Goal: Information Seeking & Learning: Learn about a topic

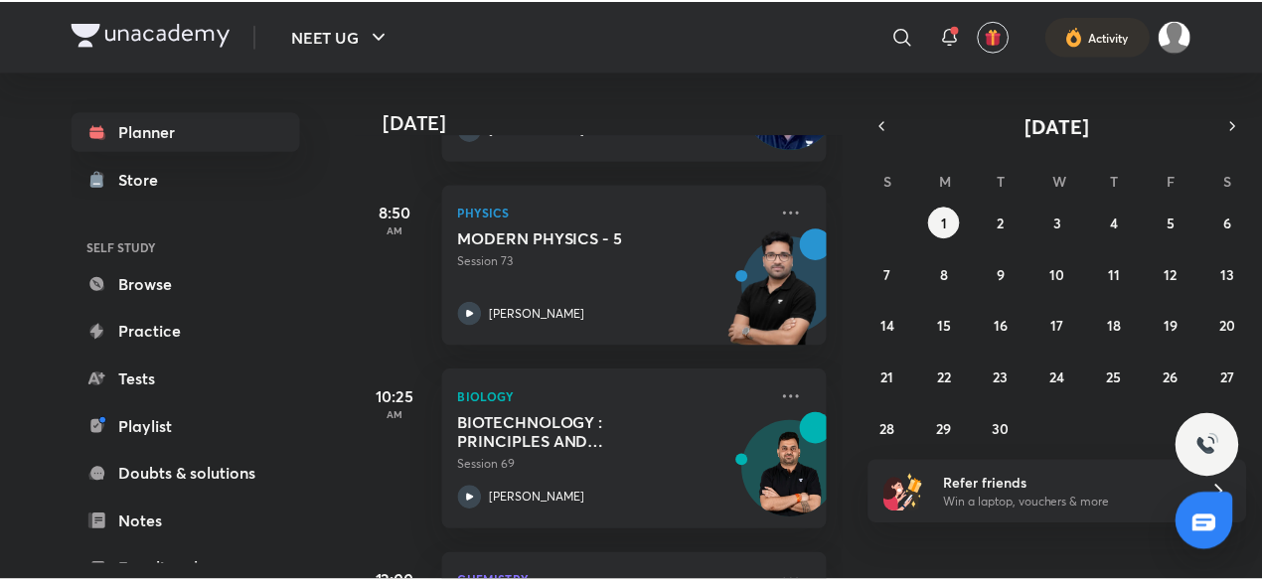
scroll to position [452, 0]
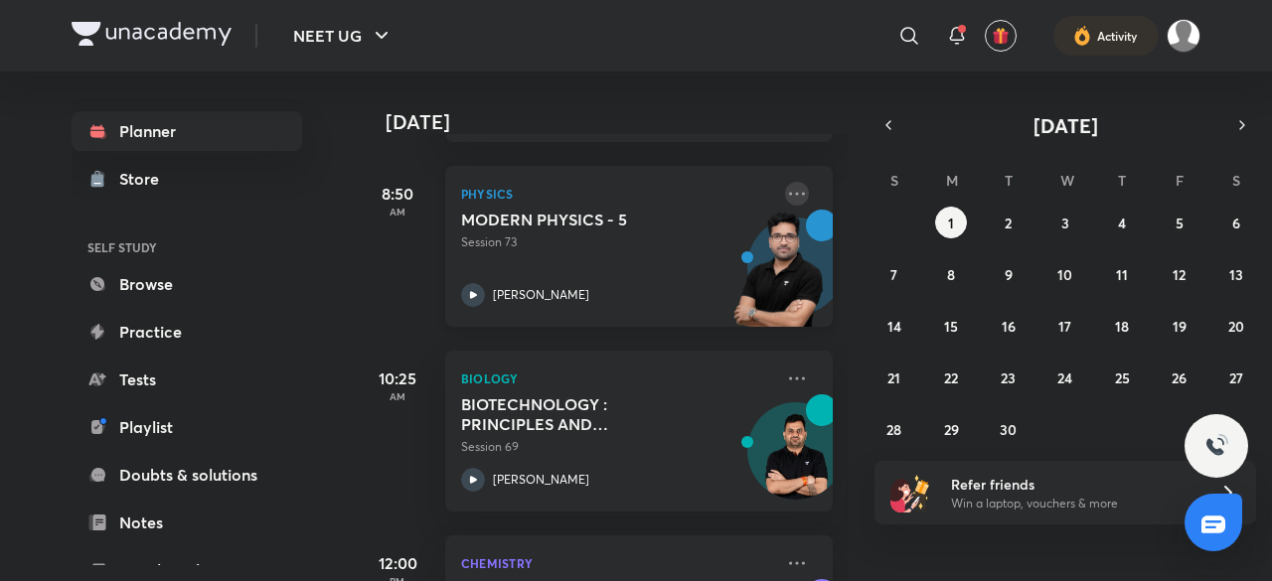
click at [789, 203] on icon at bounding box center [797, 194] width 24 height 24
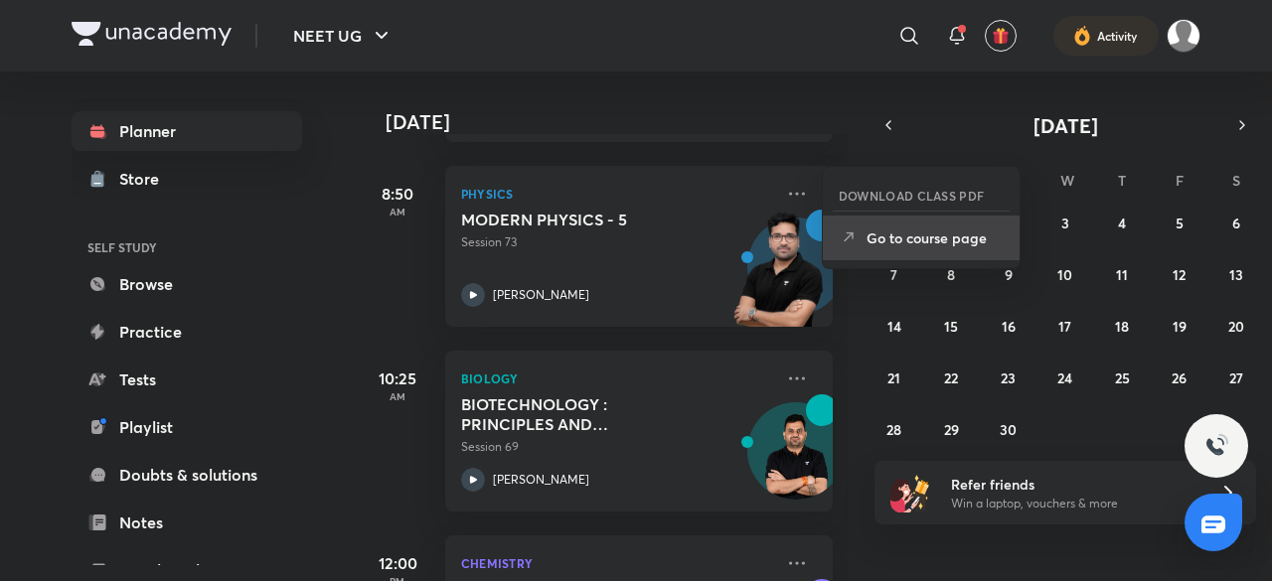
click at [912, 249] on li "Go to course page" at bounding box center [921, 238] width 197 height 45
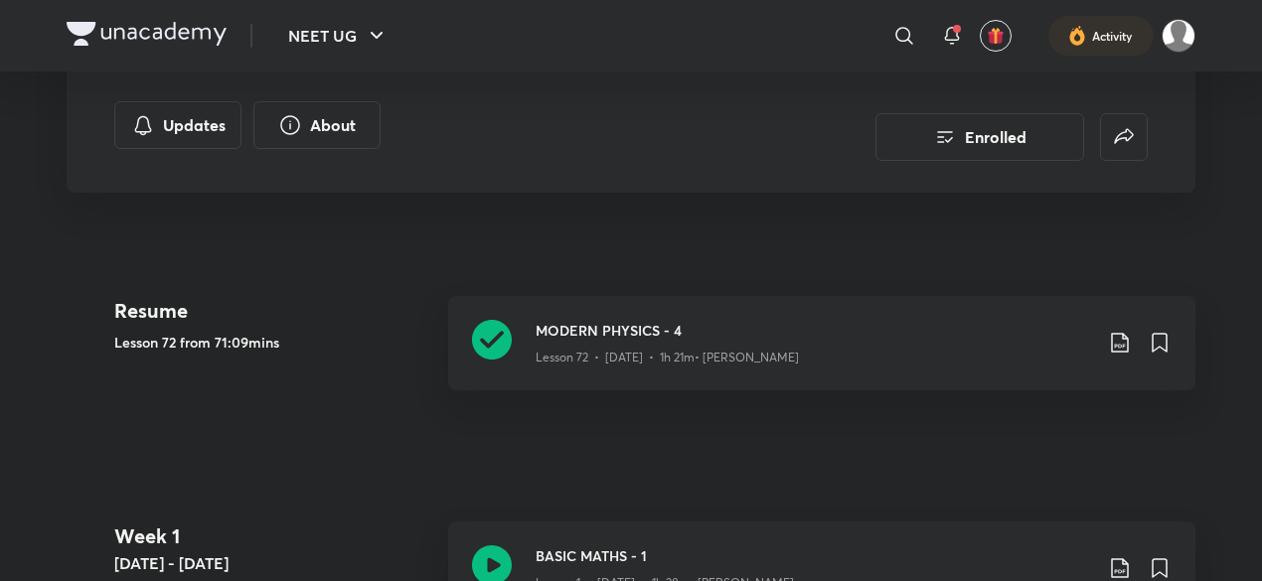
scroll to position [342, 0]
click at [1119, 339] on icon at bounding box center [1120, 341] width 24 height 24
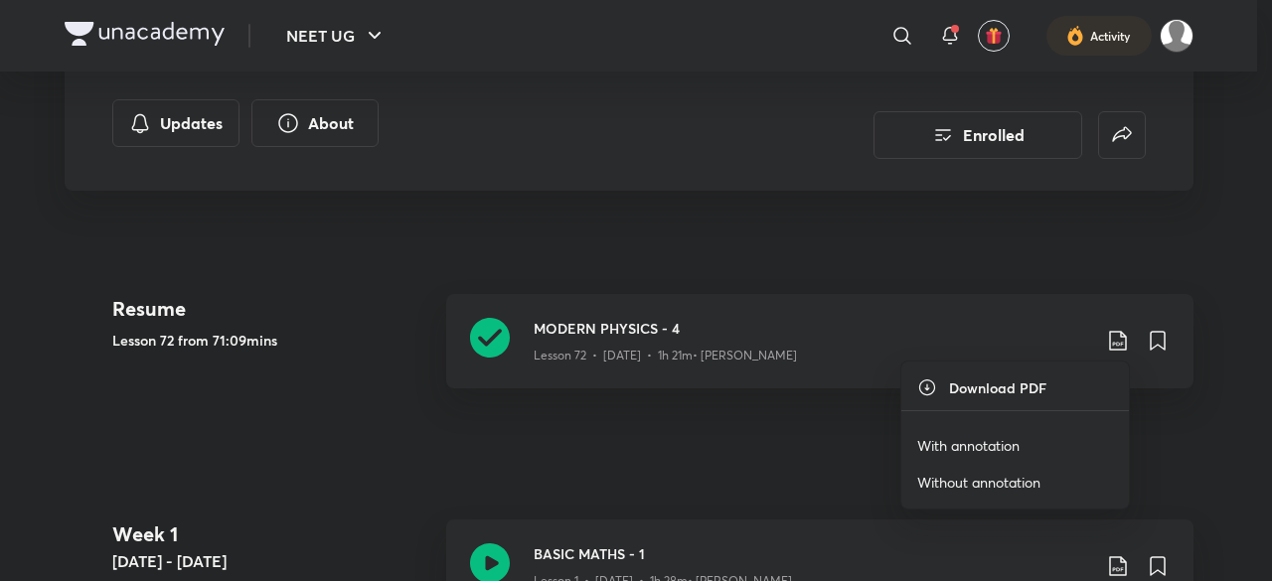
click at [964, 446] on p "With annotation" at bounding box center [968, 445] width 102 height 21
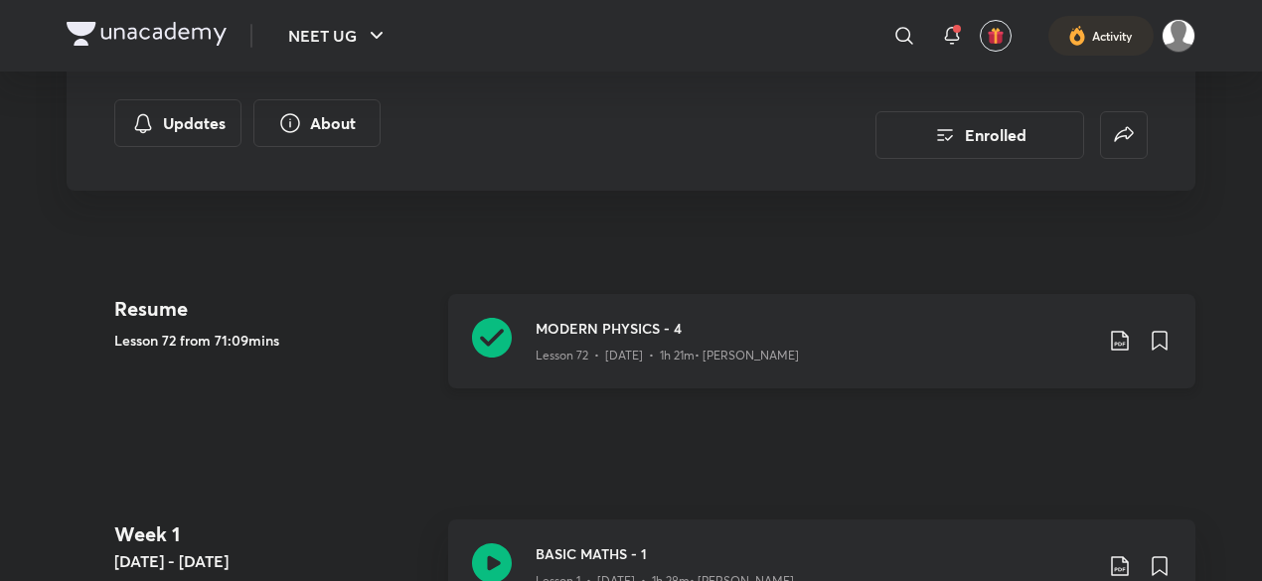
click at [1119, 342] on icon at bounding box center [1119, 342] width 17 height 20
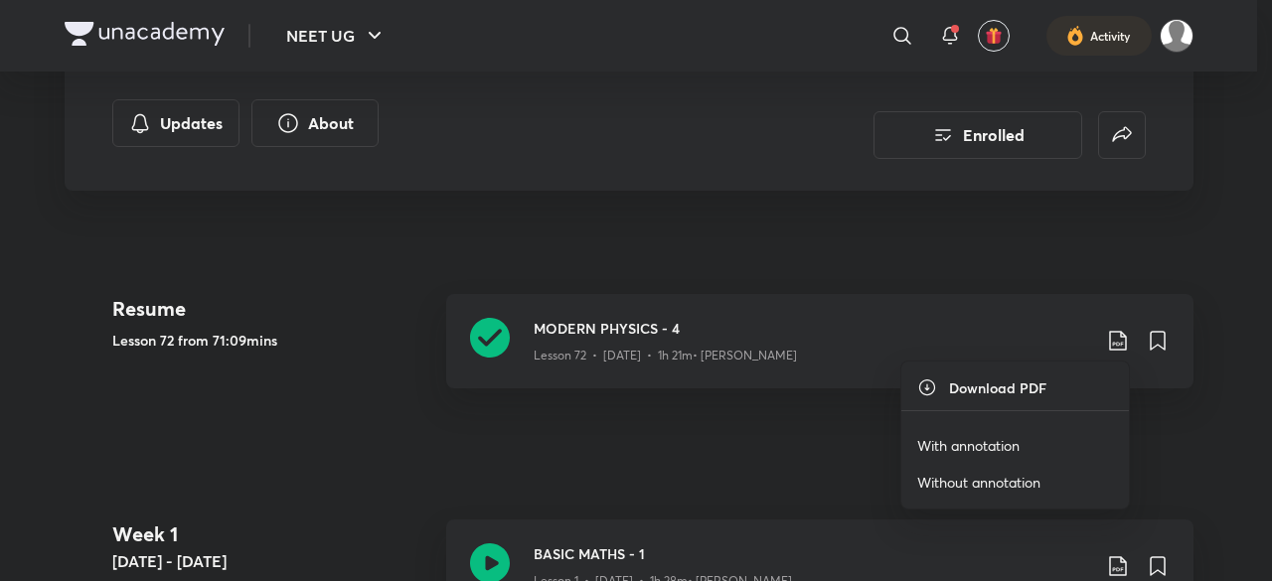
click at [991, 443] on p "With annotation" at bounding box center [968, 445] width 102 height 21
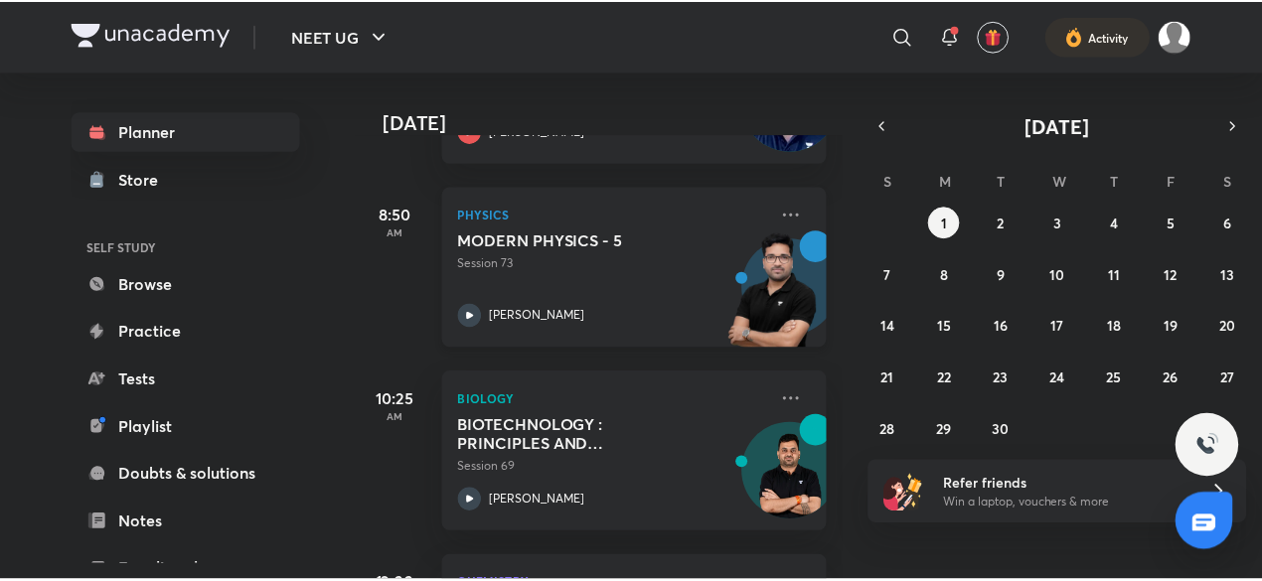
scroll to position [435, 0]
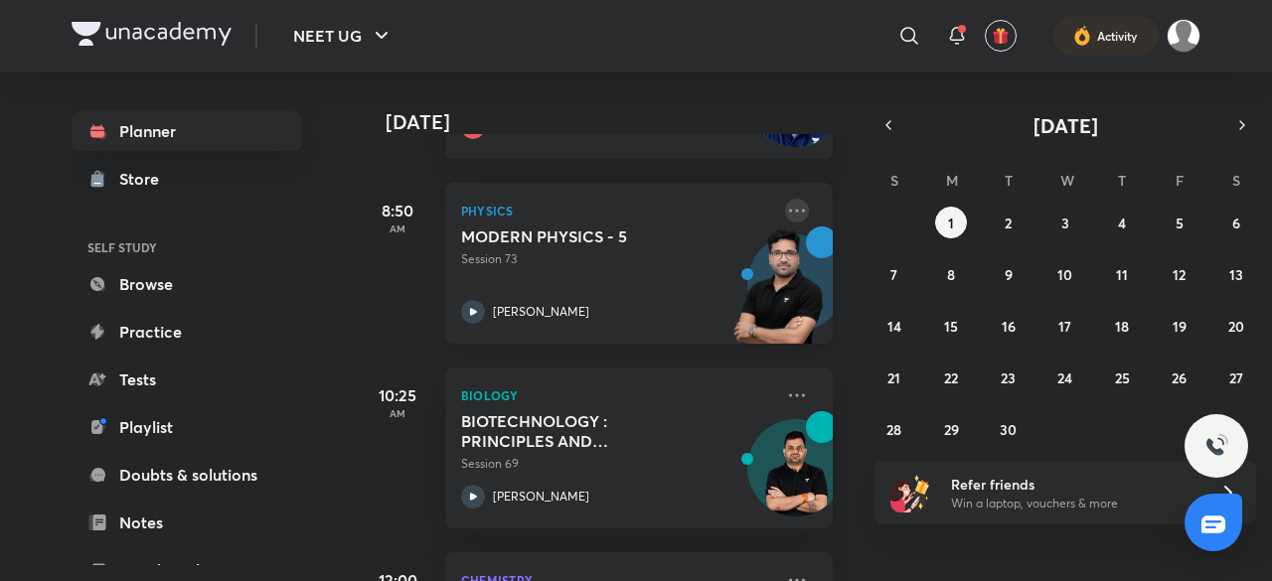
click at [789, 210] on icon at bounding box center [797, 210] width 16 height 3
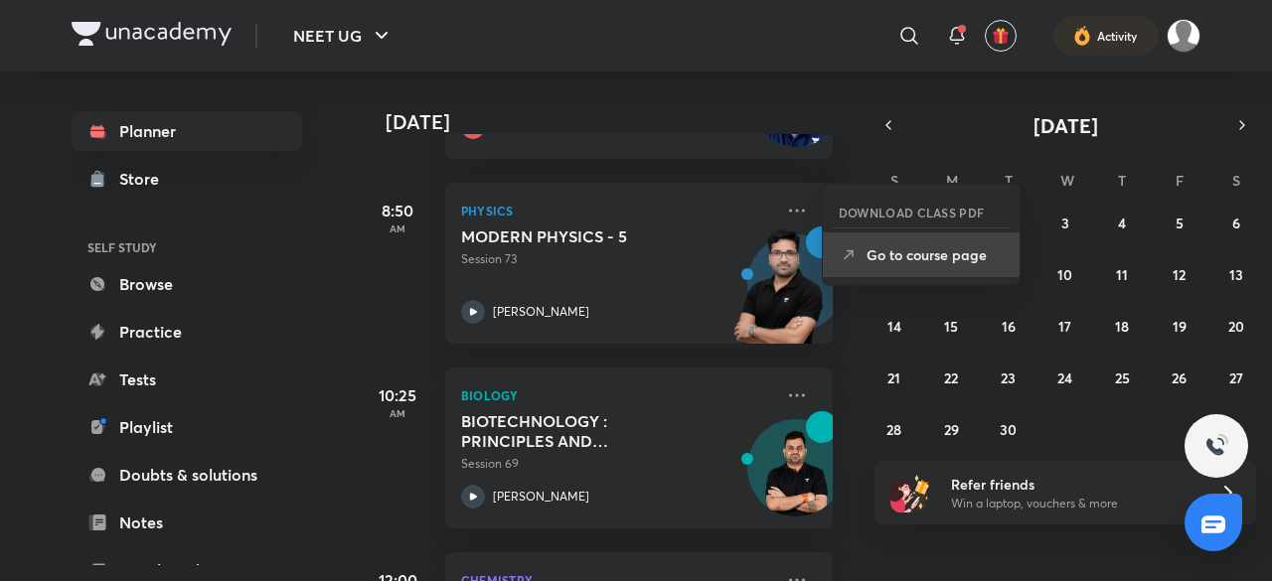
click at [944, 273] on li "Go to course page" at bounding box center [921, 255] width 197 height 45
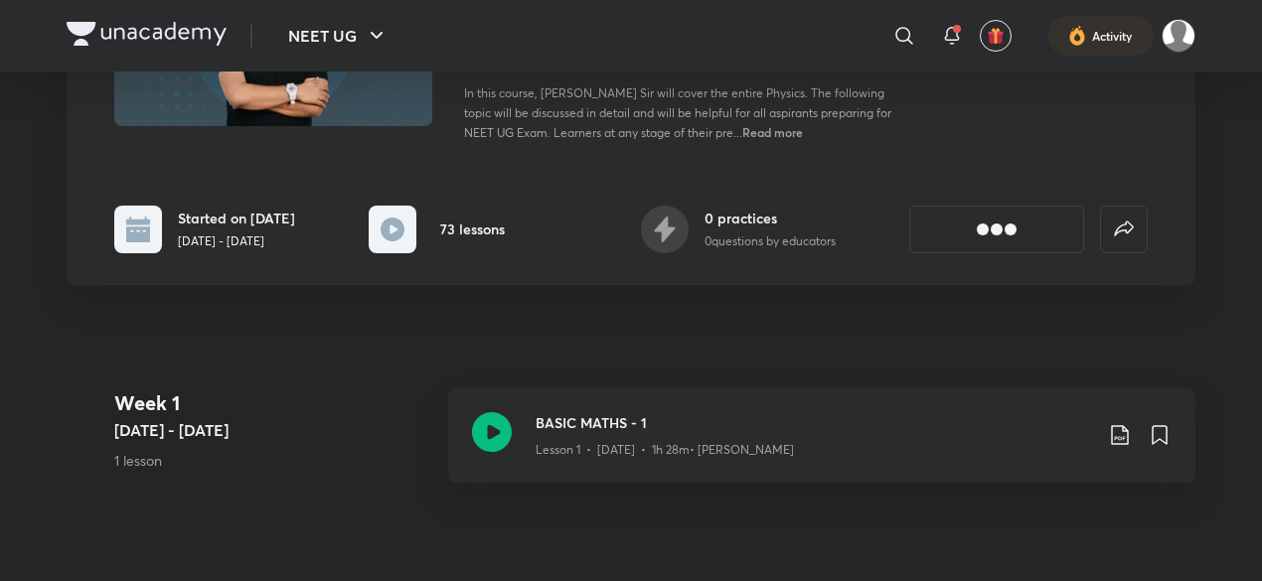
scroll to position [283, 0]
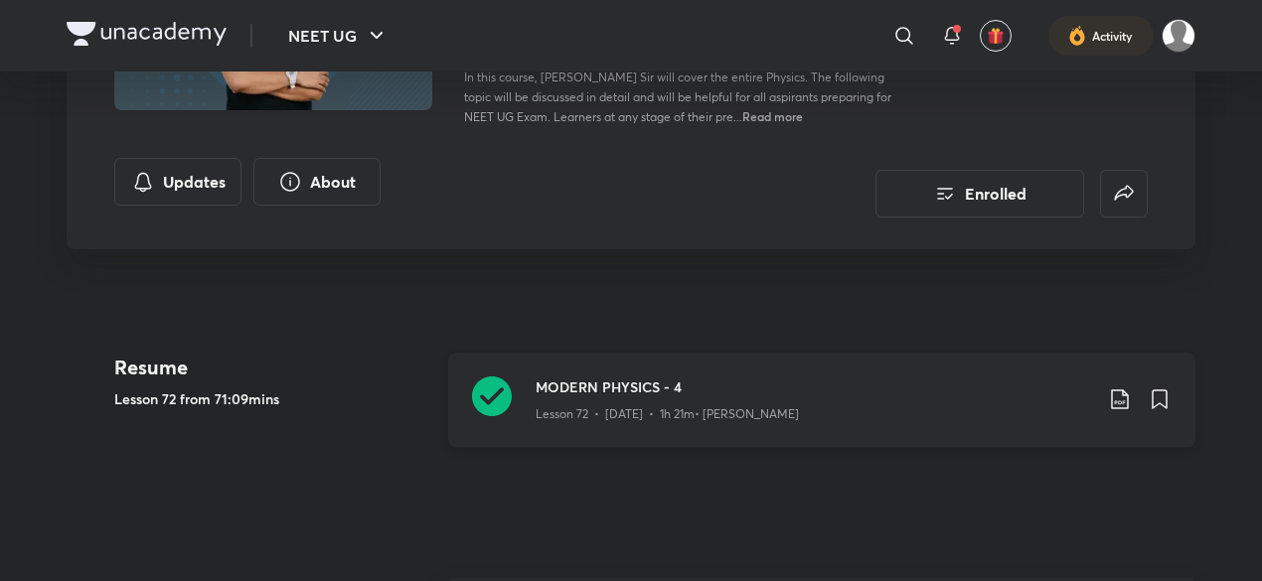
click at [793, 407] on p "Lesson 72 • Aug 30 • 1h 21m • Shailendra Tanwar" at bounding box center [667, 414] width 263 height 18
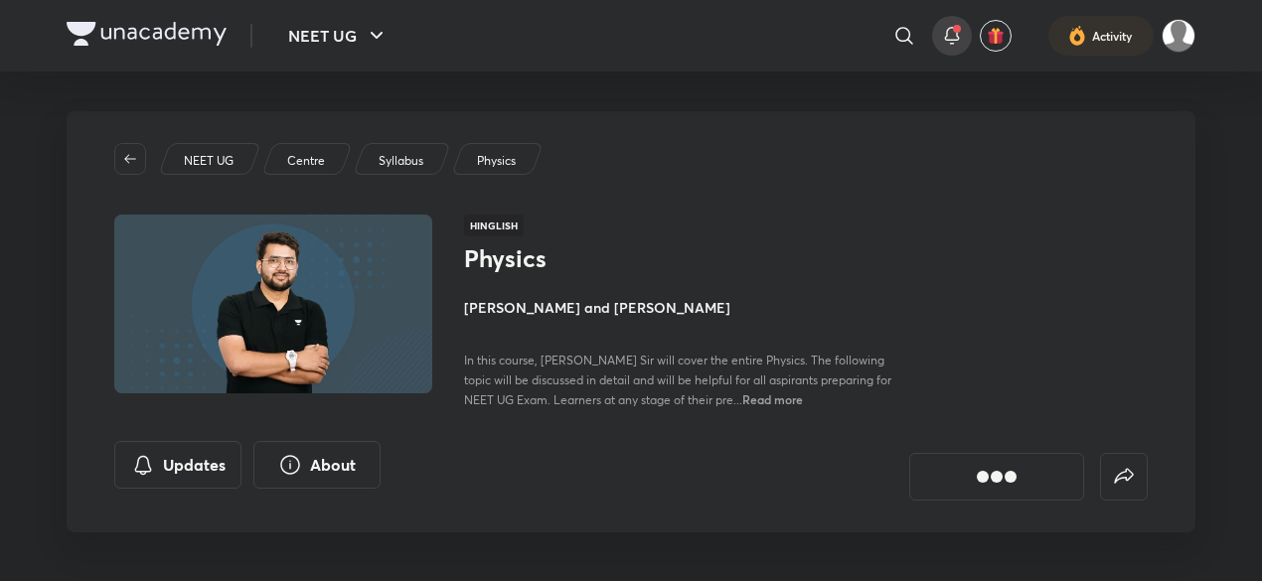
click at [954, 39] on icon at bounding box center [952, 36] width 24 height 24
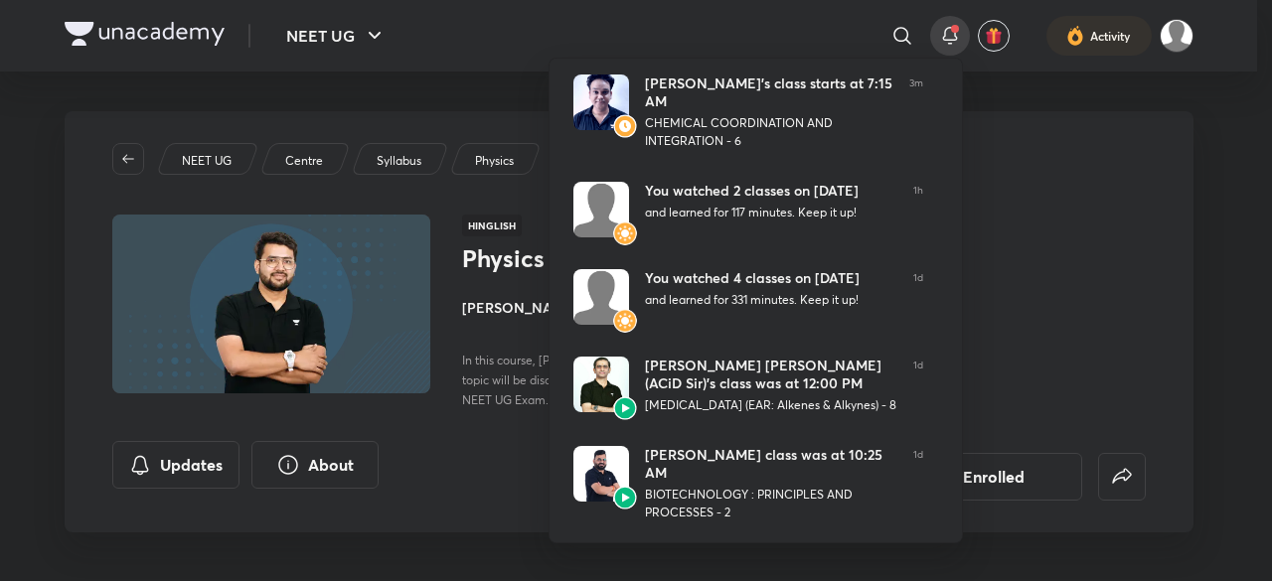
click at [1031, 275] on div at bounding box center [636, 290] width 1272 height 581
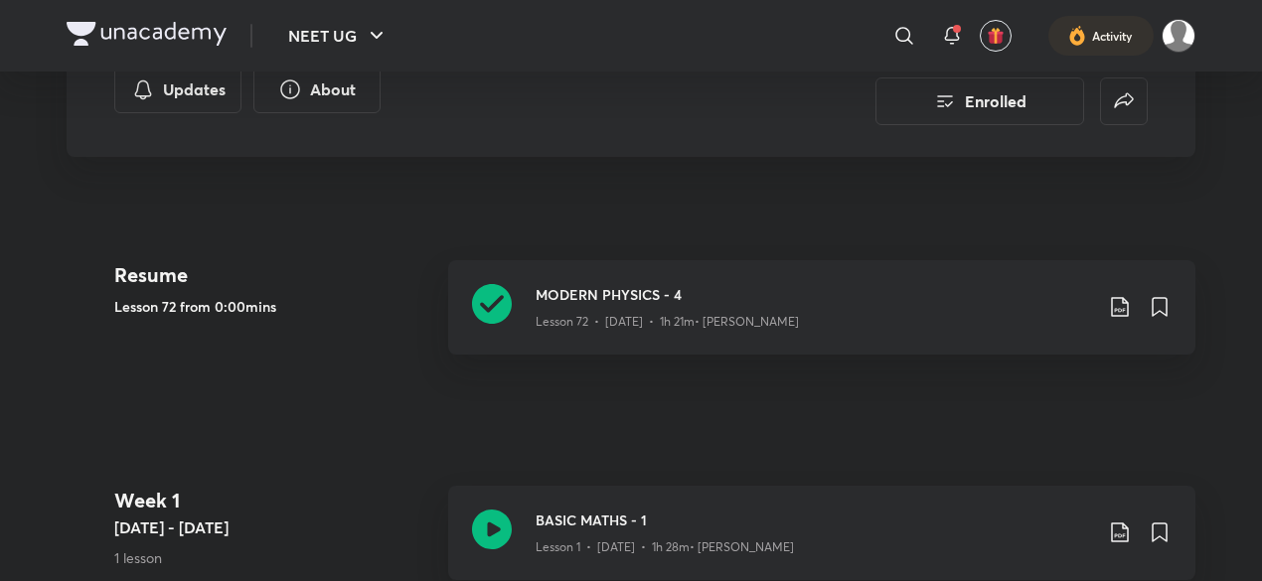
scroll to position [382, 0]
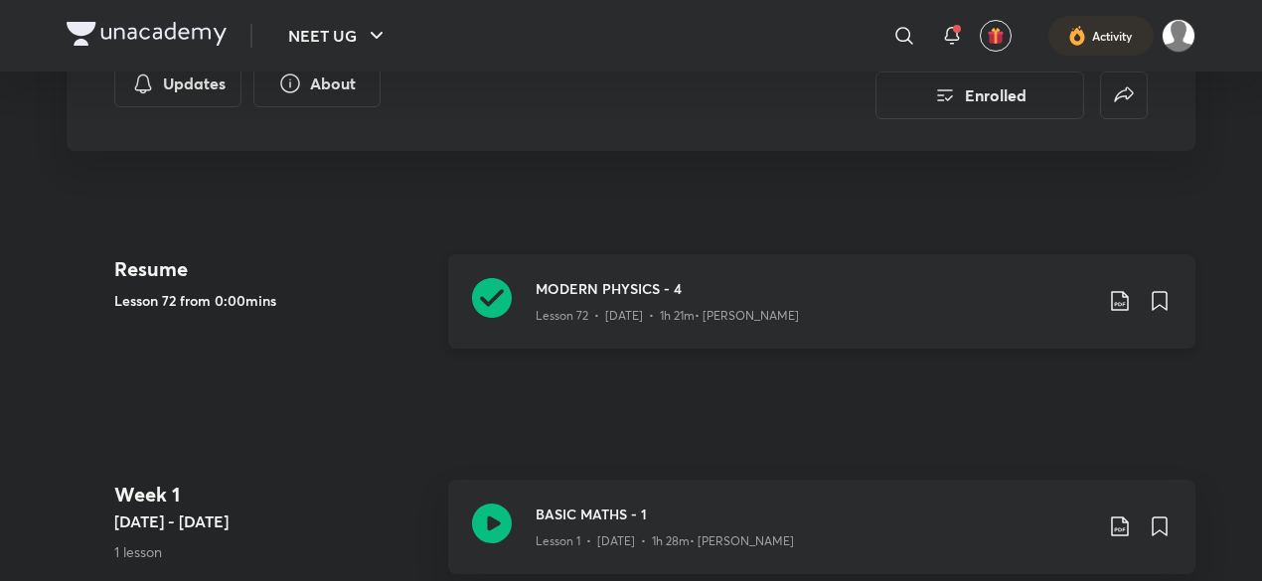
click at [944, 307] on div "Lesson 72 • Aug 30 • 1h 21m • Shailendra Tanwar" at bounding box center [814, 312] width 556 height 26
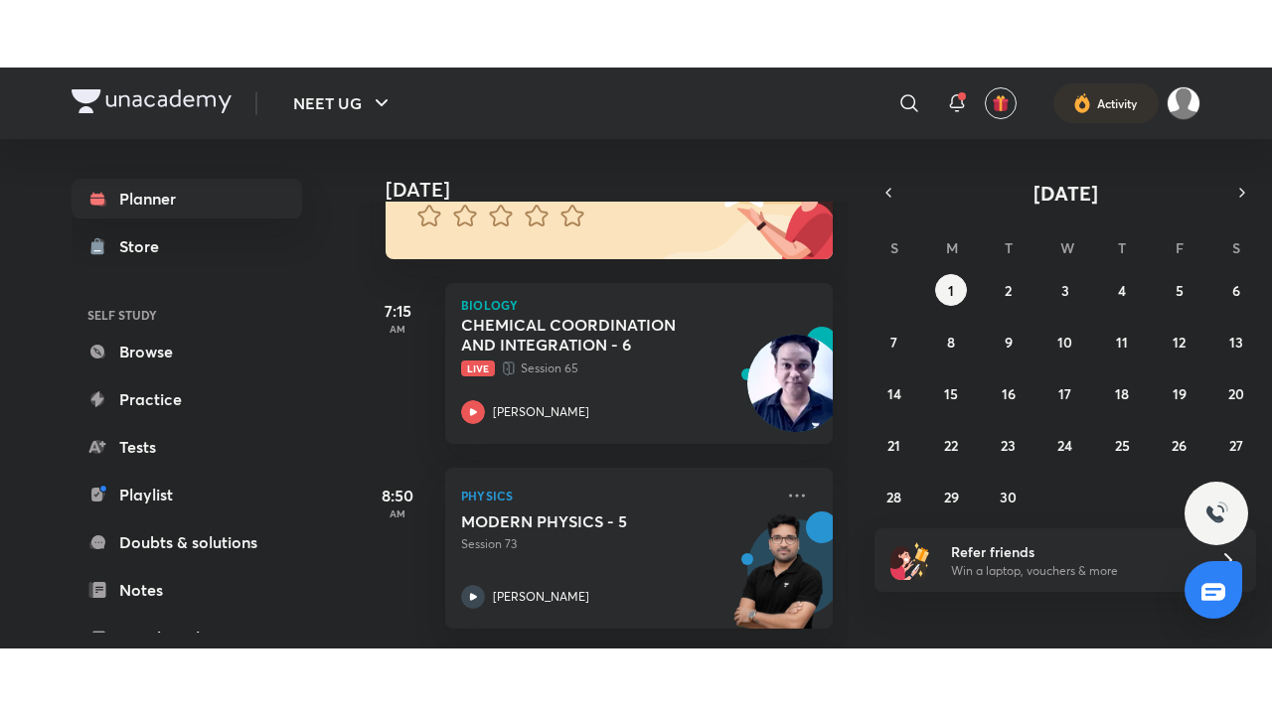
scroll to position [221, 0]
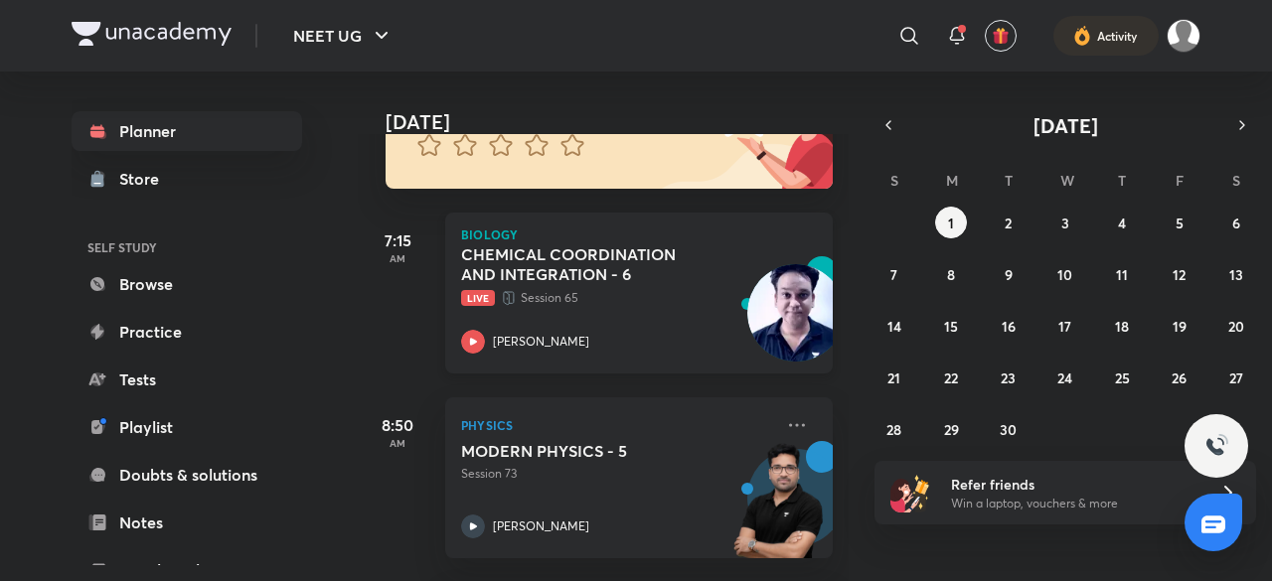
click at [679, 326] on div "CHEMICAL COORDINATION AND INTEGRATION - 6 Live Session 65 Vinay Kumar Sharma" at bounding box center [617, 298] width 312 height 109
